Goal: Task Accomplishment & Management: Manage account settings

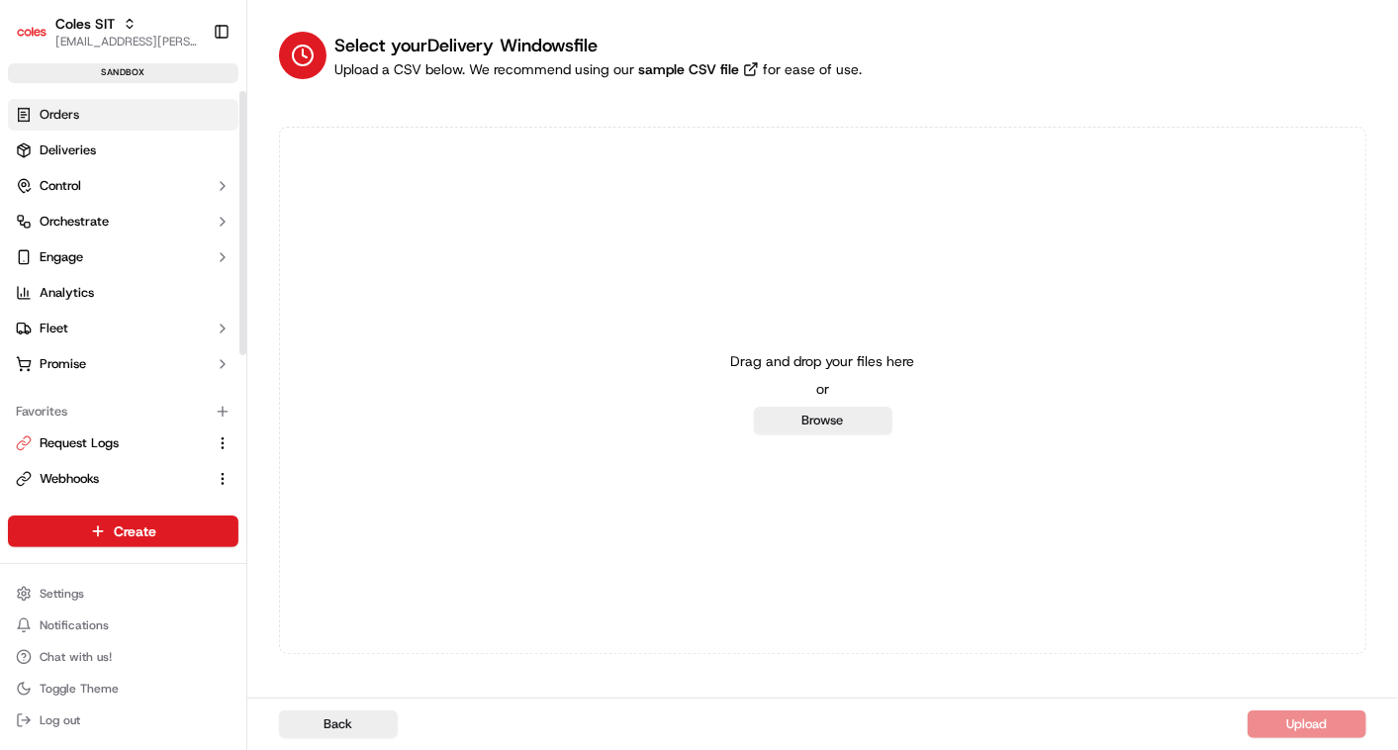
click at [68, 106] on span "Orders" at bounding box center [60, 115] width 40 height 18
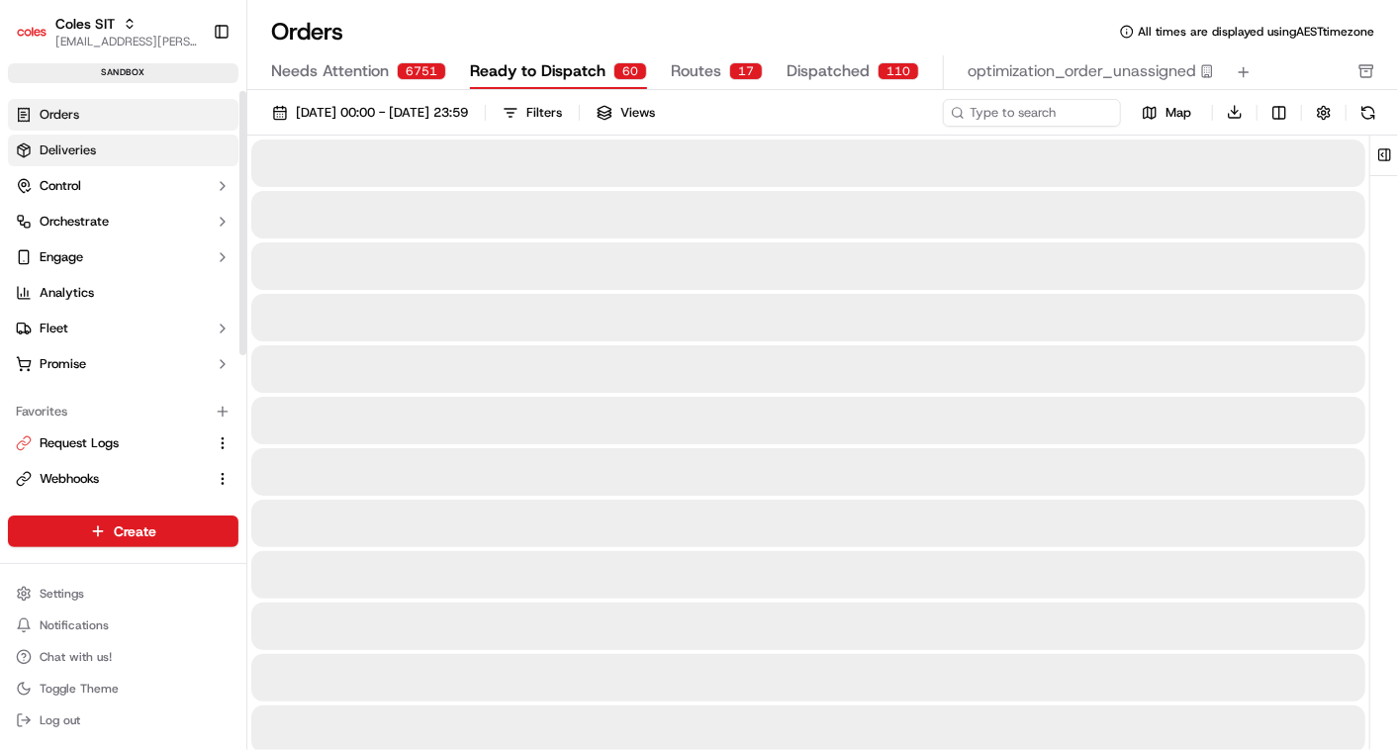
click at [64, 138] on link "Deliveries" at bounding box center [123, 151] width 231 height 32
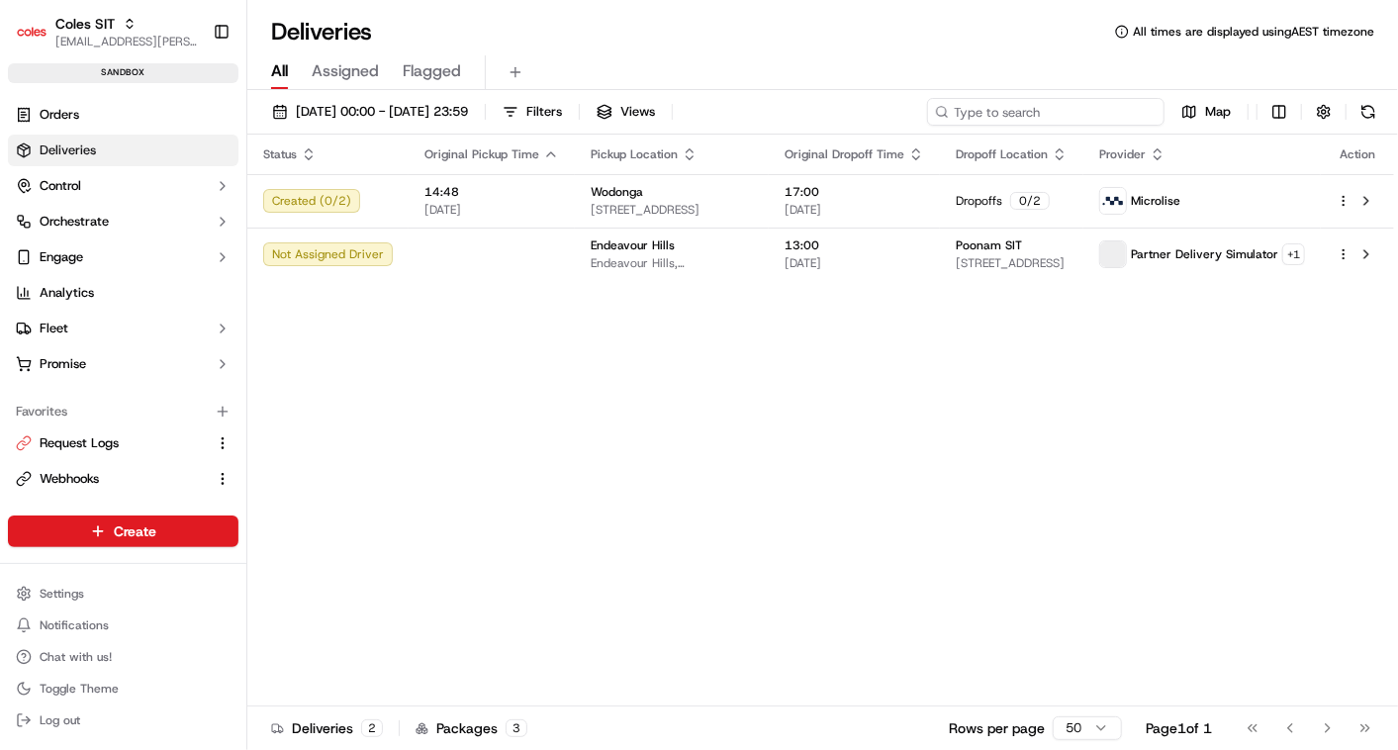
click at [1023, 113] on input at bounding box center [1046, 112] width 238 height 28
paste input "232136594"
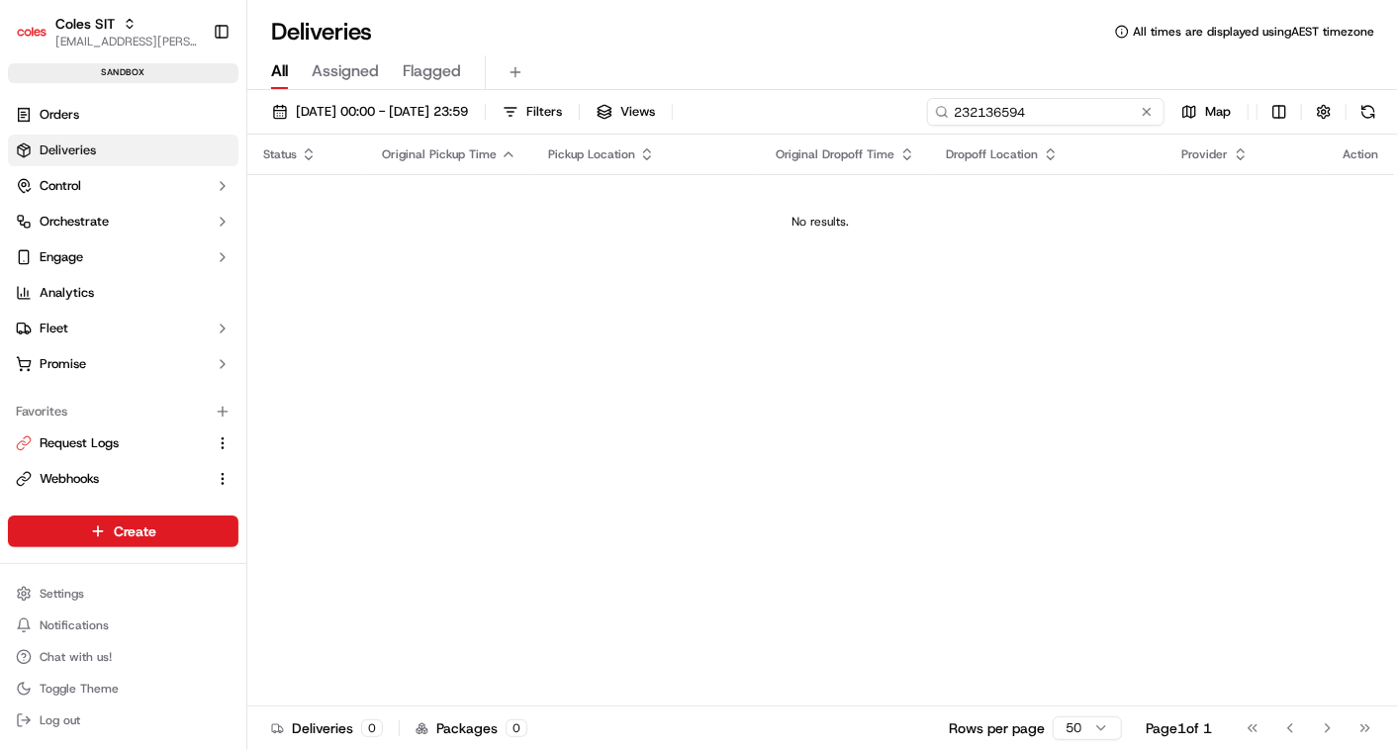
click at [964, 110] on input "232136594" at bounding box center [1046, 112] width 238 height 28
paste input "9068"
type input "232139068"
click at [288, 109] on button "[DATE] 00:00 - [DATE] 23:59" at bounding box center [370, 112] width 214 height 28
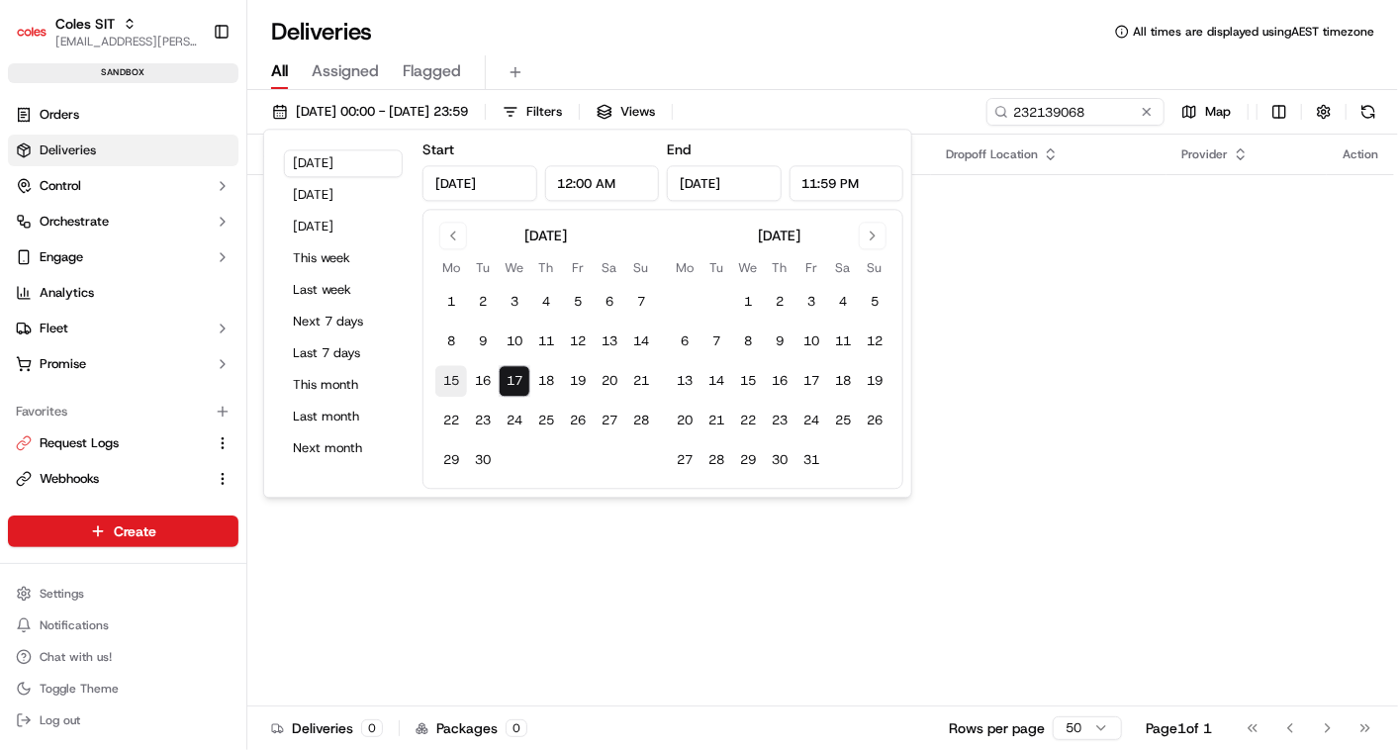
click at [455, 380] on button "15" at bounding box center [451, 382] width 32 height 32
type input "[DATE]"
click at [551, 378] on button "18" at bounding box center [546, 382] width 32 height 32
type input "[DATE]"
click at [703, 594] on div "Status Original Pickup Time Pickup Location Original Dropoff Time Dropoff Locat…" at bounding box center [820, 421] width 1147 height 572
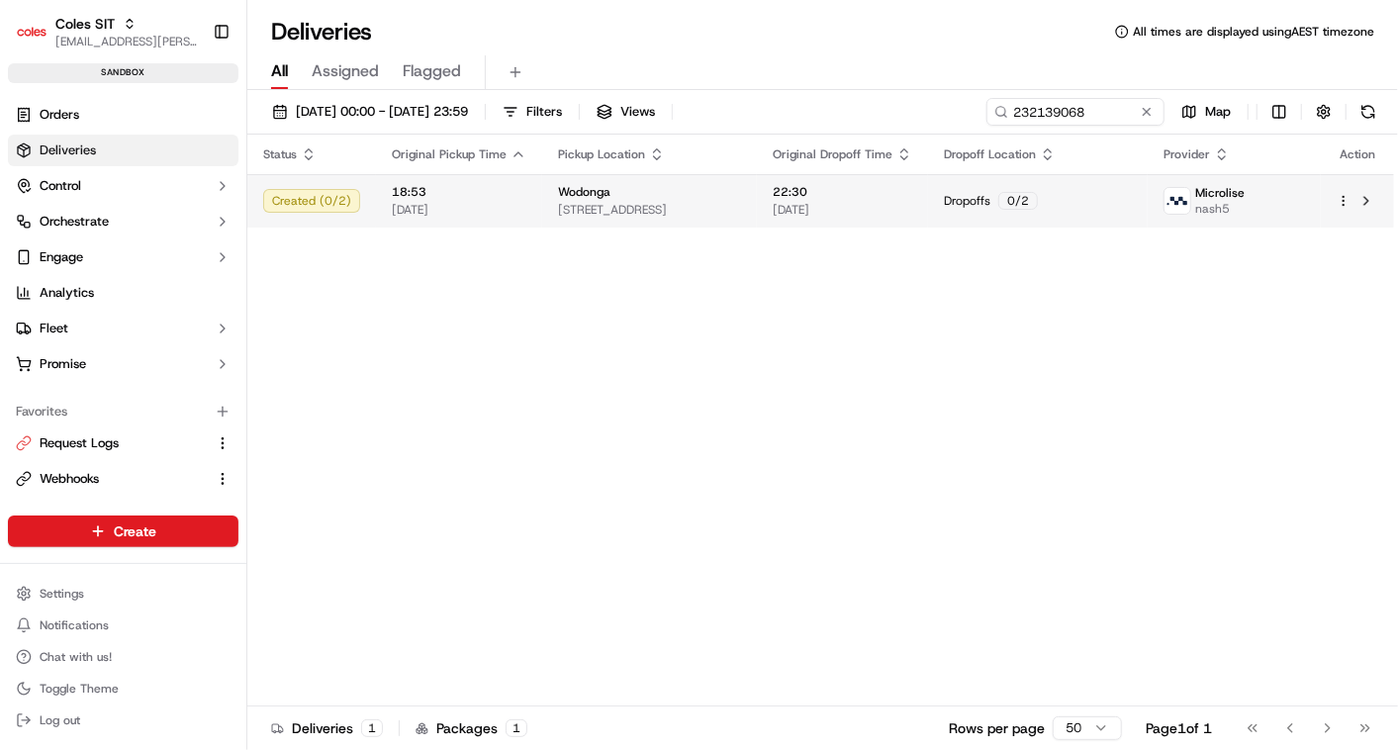
click at [313, 200] on div "Created ( 0 / 2 )" at bounding box center [311, 201] width 97 height 24
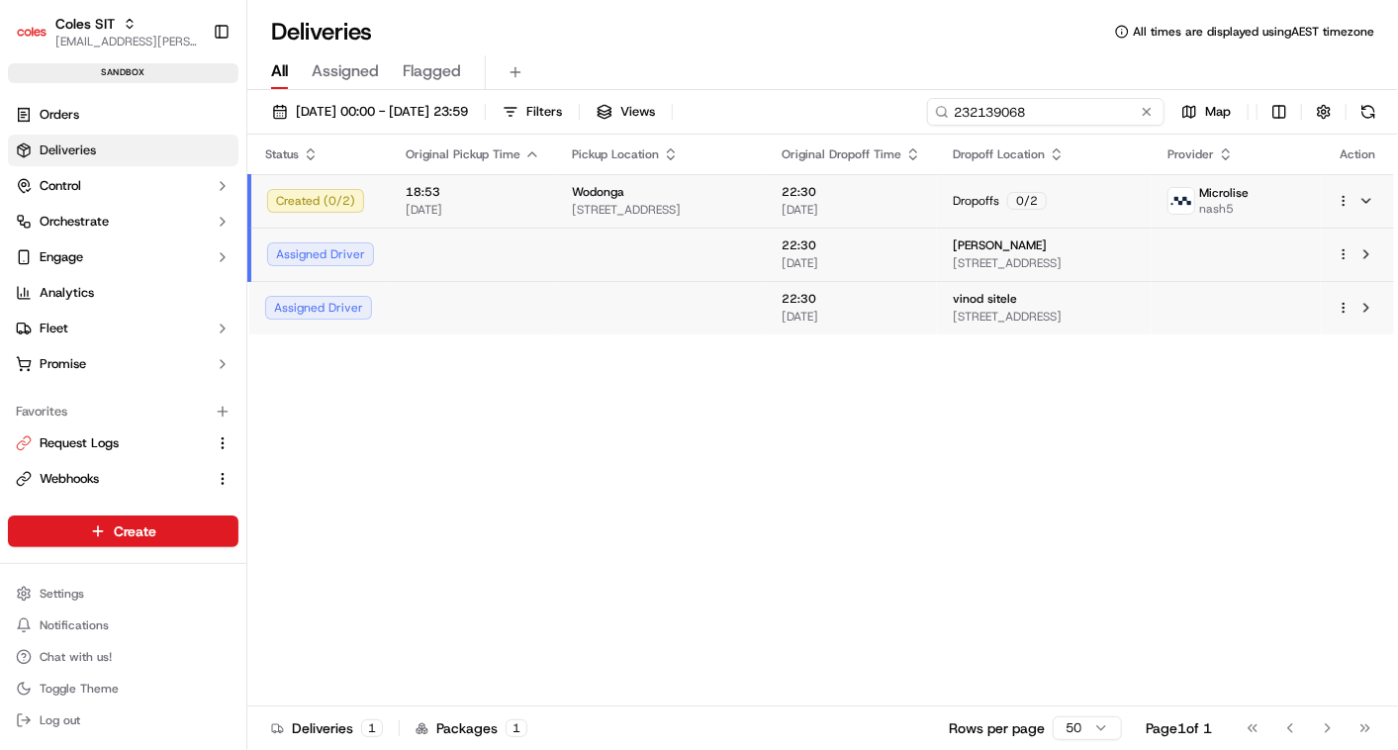
click at [1040, 98] on input "232139068" at bounding box center [1046, 112] width 238 height 28
paste input "6594"
type input "232136594"
click at [74, 472] on span "Webhooks" at bounding box center [69, 479] width 59 height 18
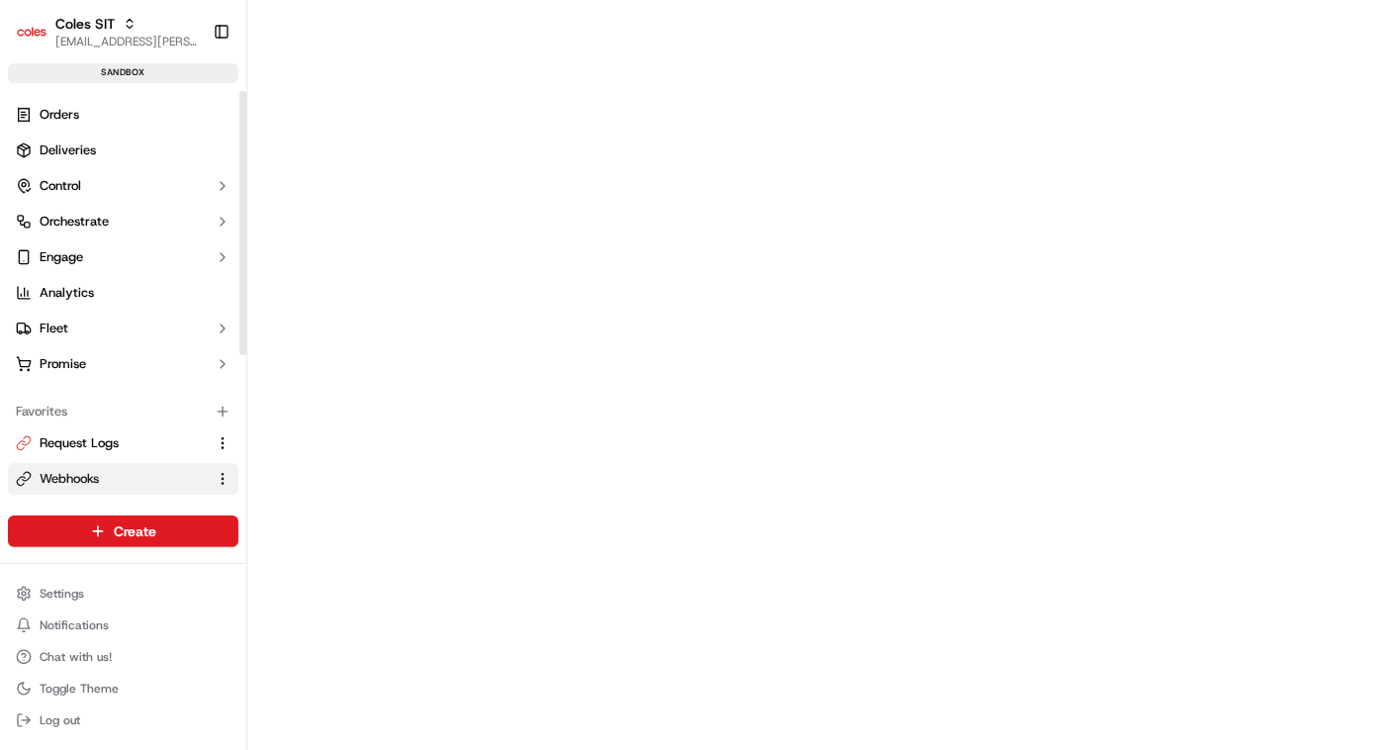
click at [86, 477] on span "Webhooks" at bounding box center [69, 479] width 59 height 18
click at [88, 435] on span "Request Logs" at bounding box center [79, 443] width 79 height 18
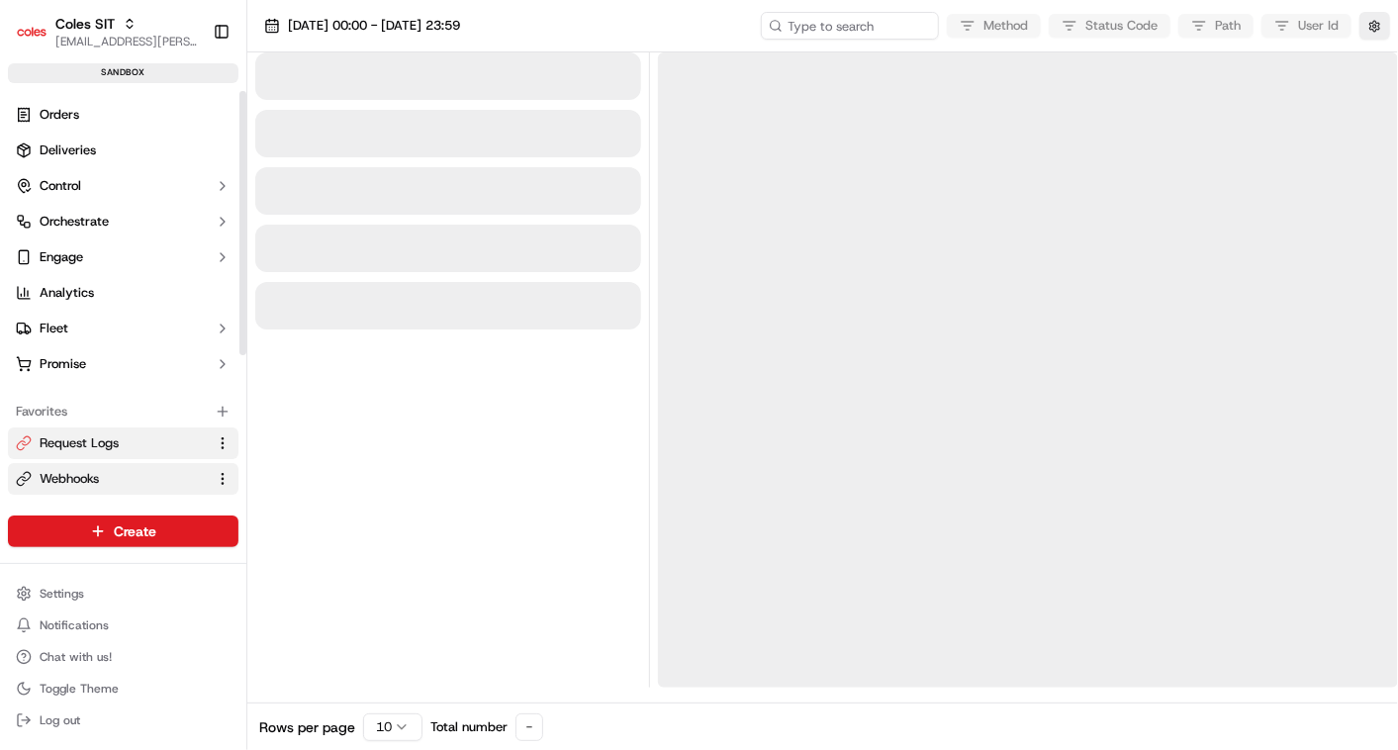
click at [76, 473] on span "Webhooks" at bounding box center [69, 479] width 59 height 18
